Goal: Information Seeking & Learning: Learn about a topic

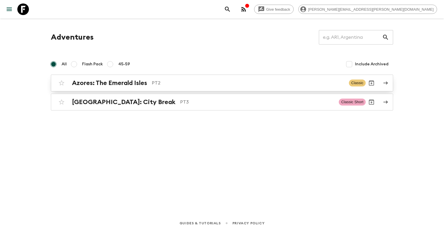
click at [162, 86] on p "PT2" at bounding box center [248, 83] width 193 height 7
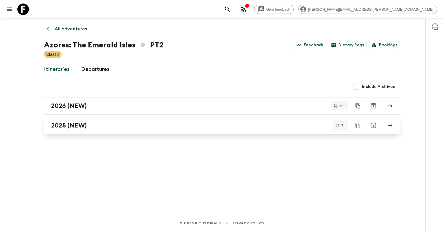
click at [161, 125] on div "2025 (NEW)" at bounding box center [216, 126] width 331 height 8
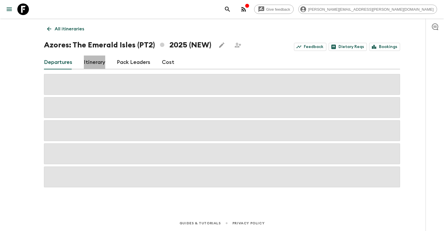
click at [86, 65] on link "Itinerary" at bounding box center [94, 63] width 21 height 14
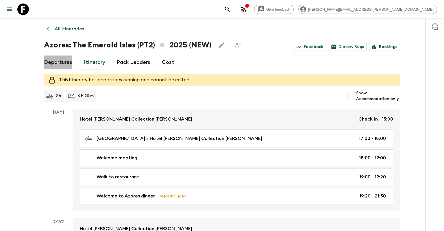
click at [70, 61] on link "Departures" at bounding box center [58, 63] width 28 height 14
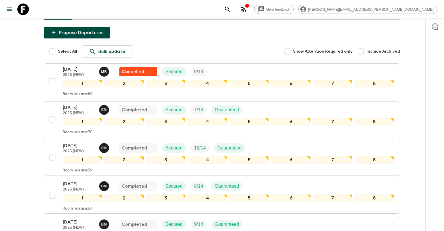
scroll to position [91, 0]
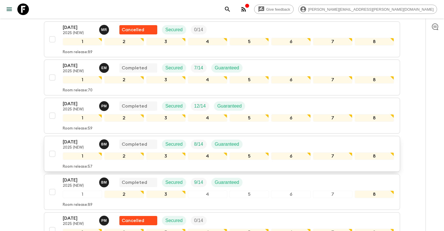
click at [91, 141] on p "[DATE]" at bounding box center [79, 141] width 32 height 7
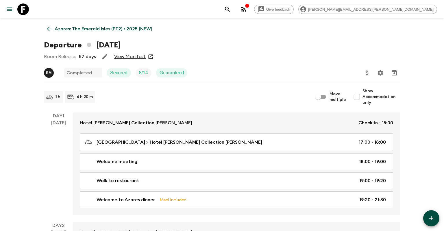
click at [119, 57] on link "View Manifest" at bounding box center [130, 57] width 32 height 6
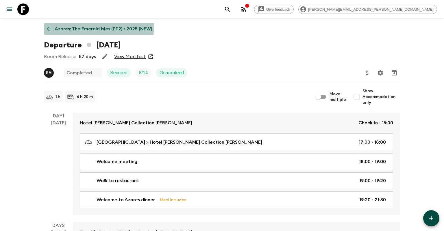
click at [55, 27] on p "Azores: The Emerald Isles (PT2) • 2025 (NEW)" at bounding box center [103, 28] width 97 height 7
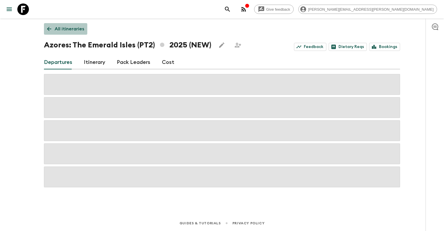
click at [72, 32] on p "All itineraries" at bounding box center [69, 28] width 29 height 7
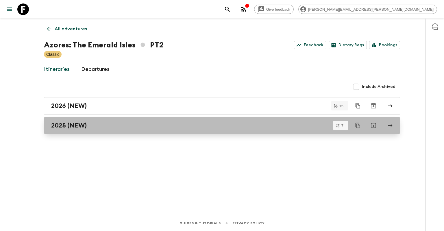
click at [255, 126] on div "2025 (NEW)" at bounding box center [216, 126] width 331 height 8
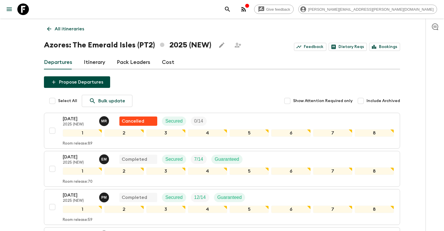
click at [75, 28] on p "All itineraries" at bounding box center [69, 28] width 29 height 7
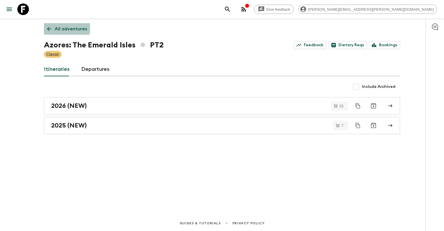
click at [56, 29] on p "All adventures" at bounding box center [71, 28] width 32 height 7
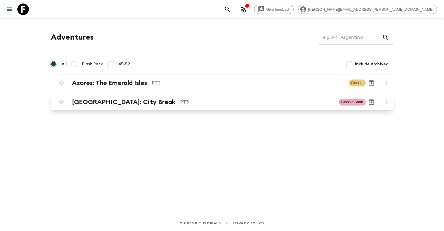
click at [106, 103] on h2 "[GEOGRAPHIC_DATA]: City Break" at bounding box center [123, 102] width 103 height 8
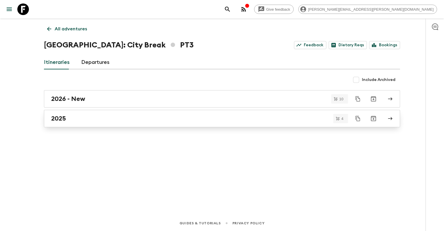
click at [83, 117] on div "2025" at bounding box center [216, 119] width 331 height 8
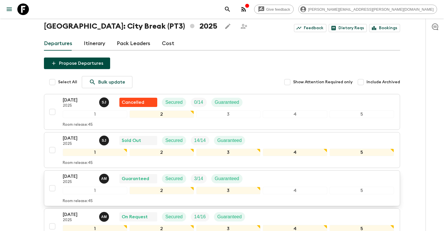
scroll to position [30, 0]
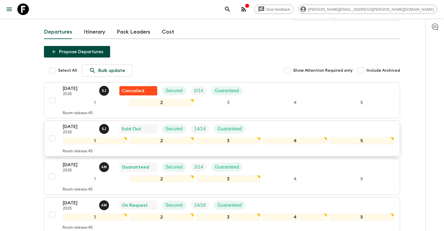
click at [76, 129] on p "[DATE]" at bounding box center [79, 126] width 32 height 7
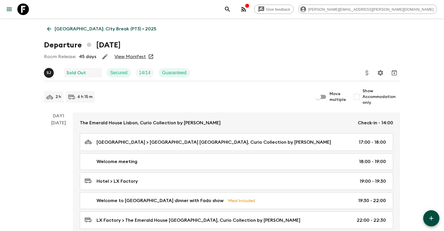
click at [130, 57] on link "View Manifest" at bounding box center [130, 57] width 32 height 6
click at [52, 27] on icon at bounding box center [49, 29] width 6 height 6
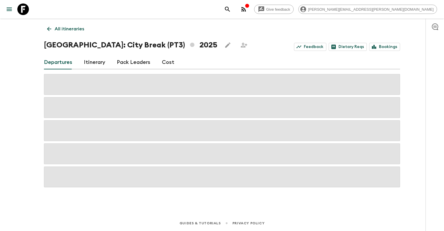
click at [168, 62] on link "Cost" at bounding box center [168, 63] width 12 height 14
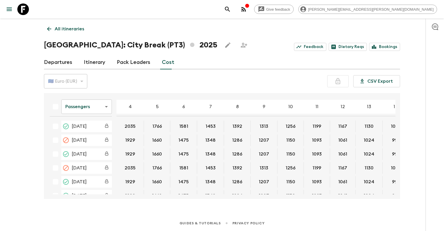
click at [78, 108] on body "Give feedback [PERSON_NAME][EMAIL_ADDRESS][PERSON_NAME][DOMAIN_NAME] All itiner…" at bounding box center [222, 115] width 444 height 231
click at [87, 131] on li "Extras" at bounding box center [86, 129] width 51 height 9
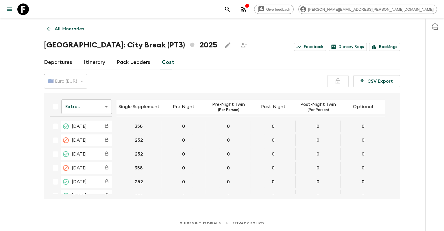
click at [88, 108] on body "Give feedback [PERSON_NAME][EMAIL_ADDRESS][PERSON_NAME][DOMAIN_NAME] All itiner…" at bounding box center [222, 115] width 444 height 231
click at [91, 142] on li "Mandatory" at bounding box center [86, 139] width 51 height 9
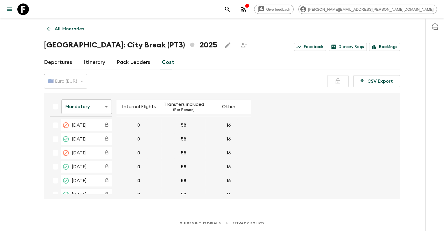
scroll to position [23, 0]
